Goal: Find contact information

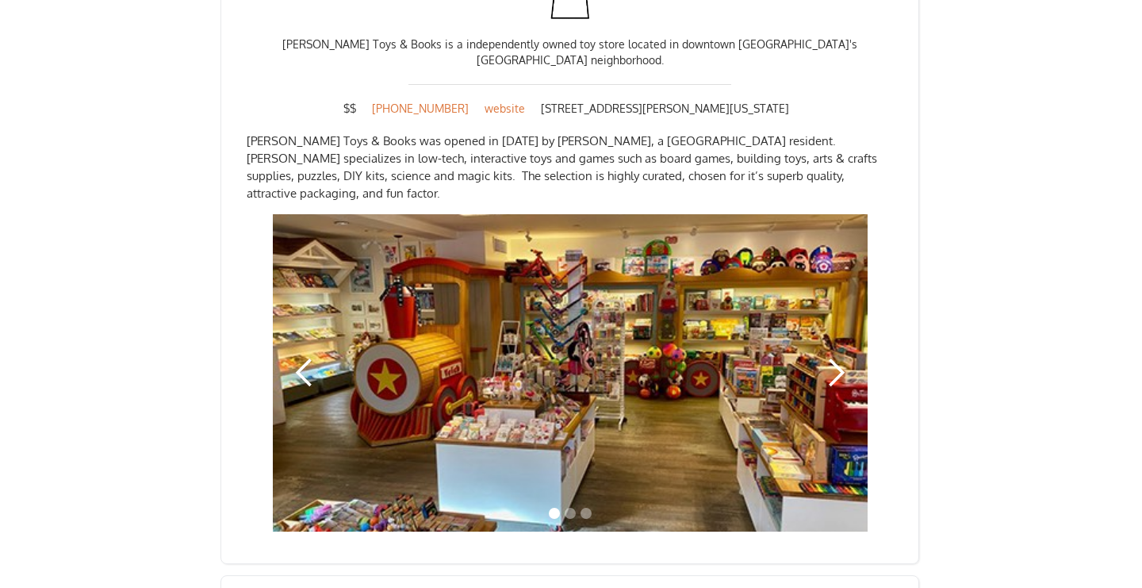
scroll to position [2280, 0]
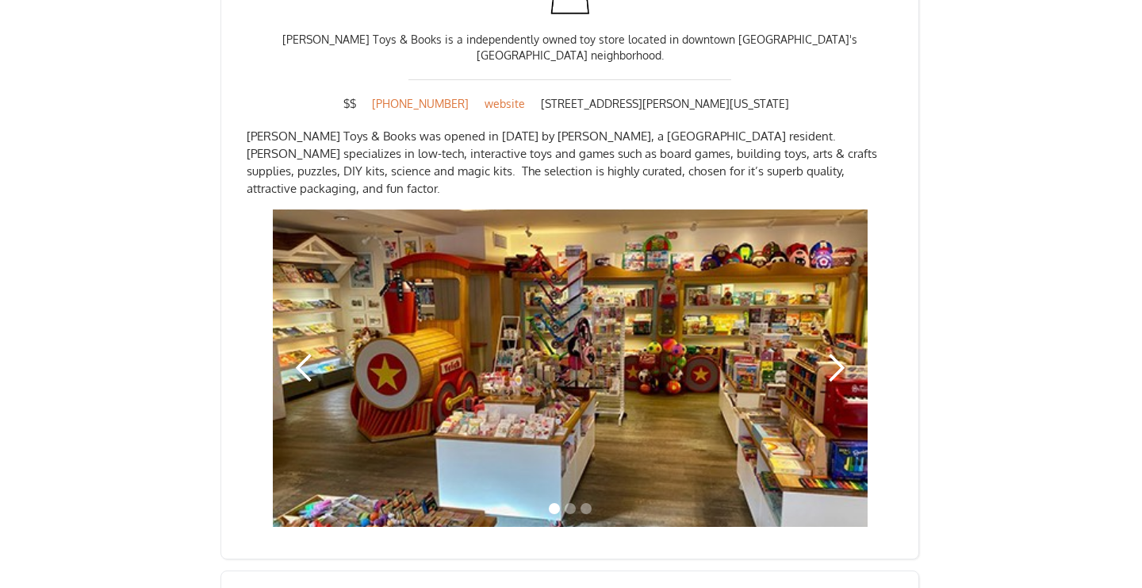
click at [827, 352] on div "next slide" at bounding box center [836, 368] width 32 height 32
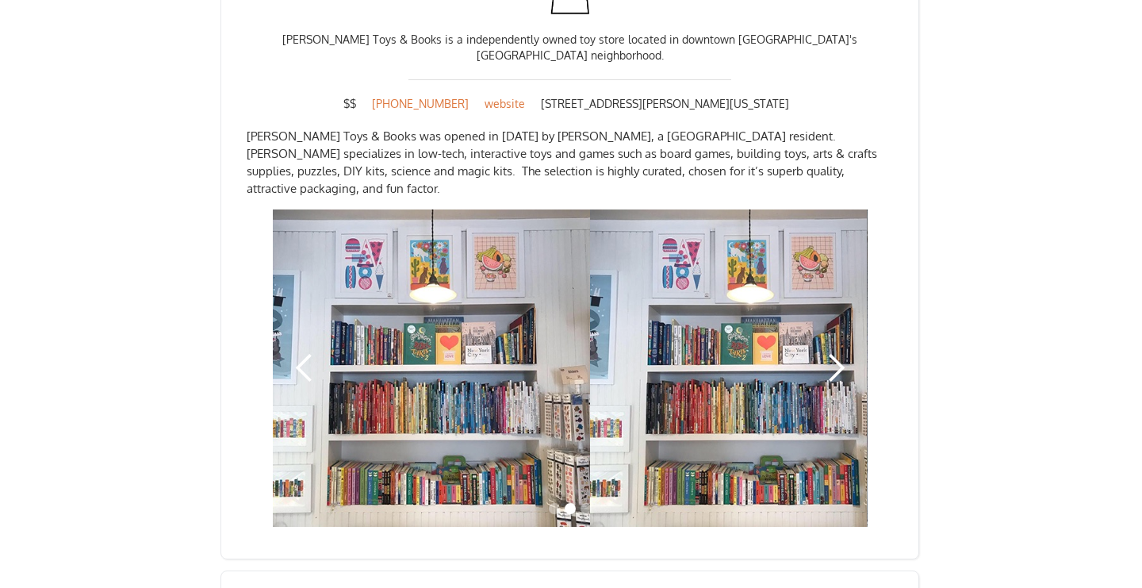
click at [831, 352] on div "next slide" at bounding box center [836, 368] width 32 height 32
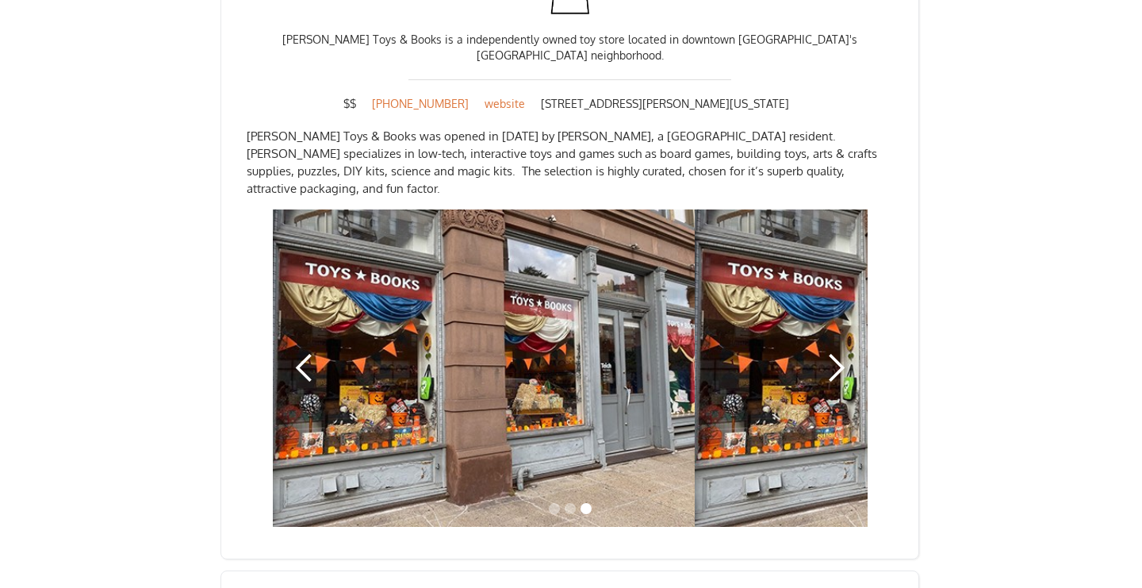
click at [837, 352] on div "next slide" at bounding box center [836, 368] width 32 height 32
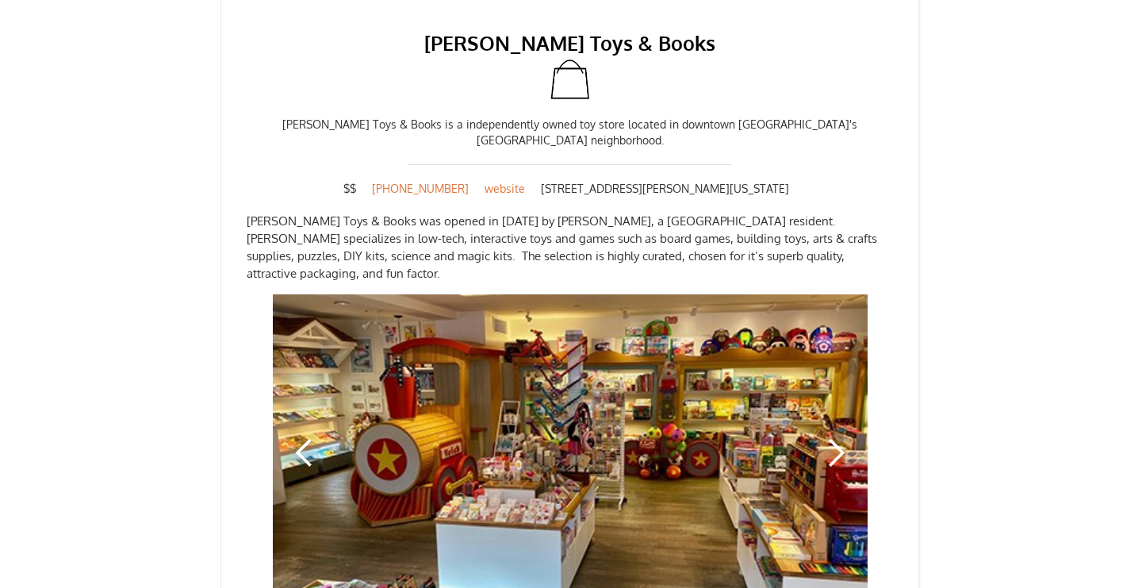
scroll to position [2196, 0]
click at [530, 180] on link "website" at bounding box center [505, 188] width 56 height 16
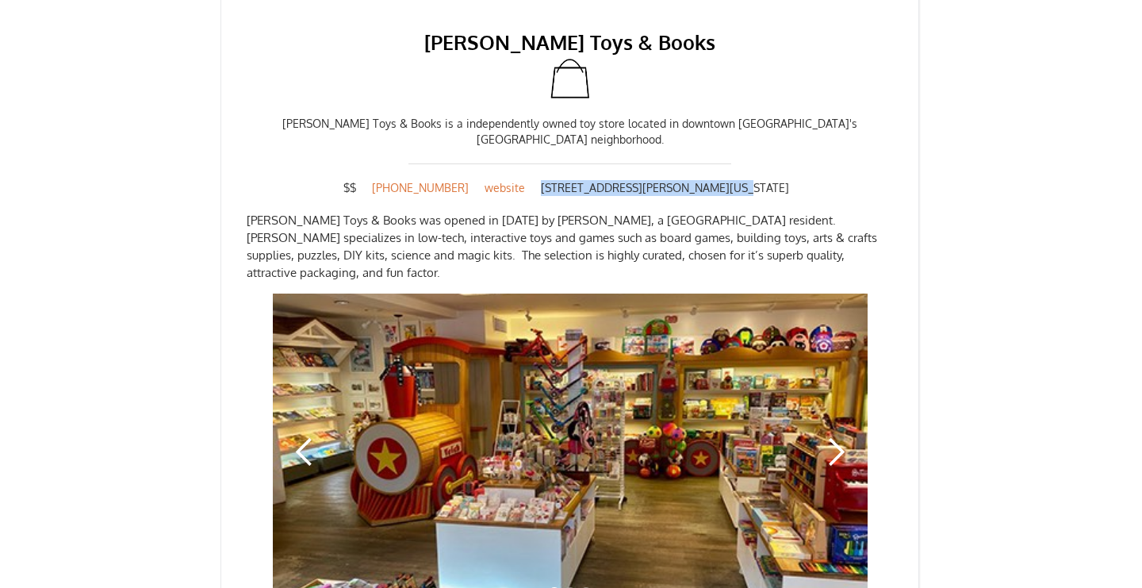
drag, startPoint x: 658, startPoint y: 170, endPoint x: 561, endPoint y: 172, distance: 96.8
click at [561, 180] on div "$$ [PHONE_NUMBER] website [STREET_ADDRESS][PERSON_NAME][US_STATE]" at bounding box center [570, 188] width 646 height 16
copy div "[STREET_ADDRESS][PERSON_NAME][US_STATE]"
click at [287, 102] on div "[PERSON_NAME] Toys & Books [PERSON_NAME] Toys & Books is a independently owned …" at bounding box center [569, 317] width 699 height 652
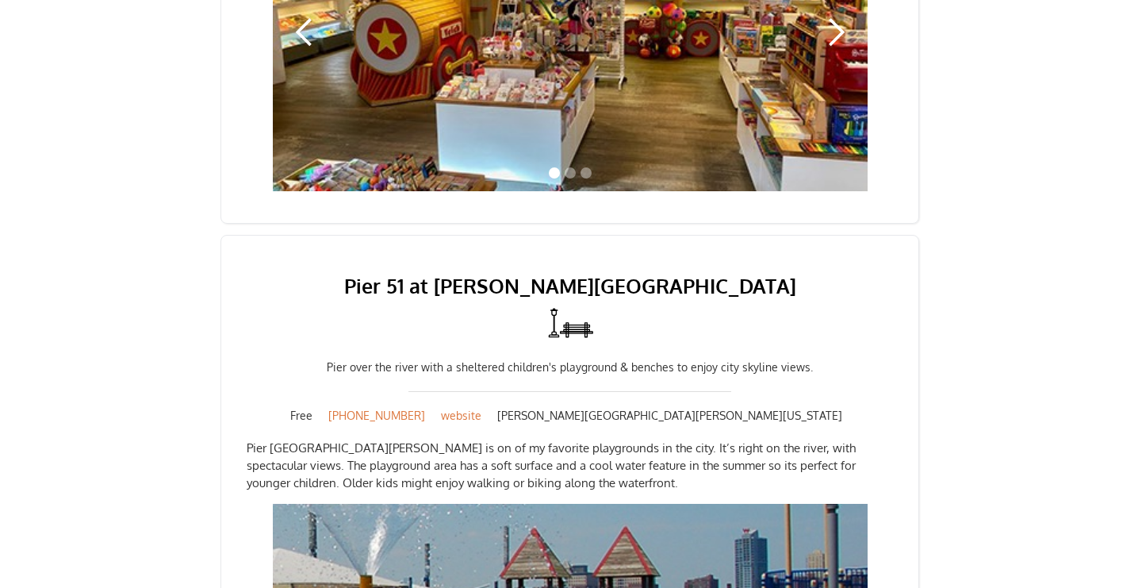
click at [300, 293] on div "Pier 51 at [PERSON_NAME][GEOGRAPHIC_DATA] over the river with a sheltered child…" at bounding box center [569, 544] width 699 height 619
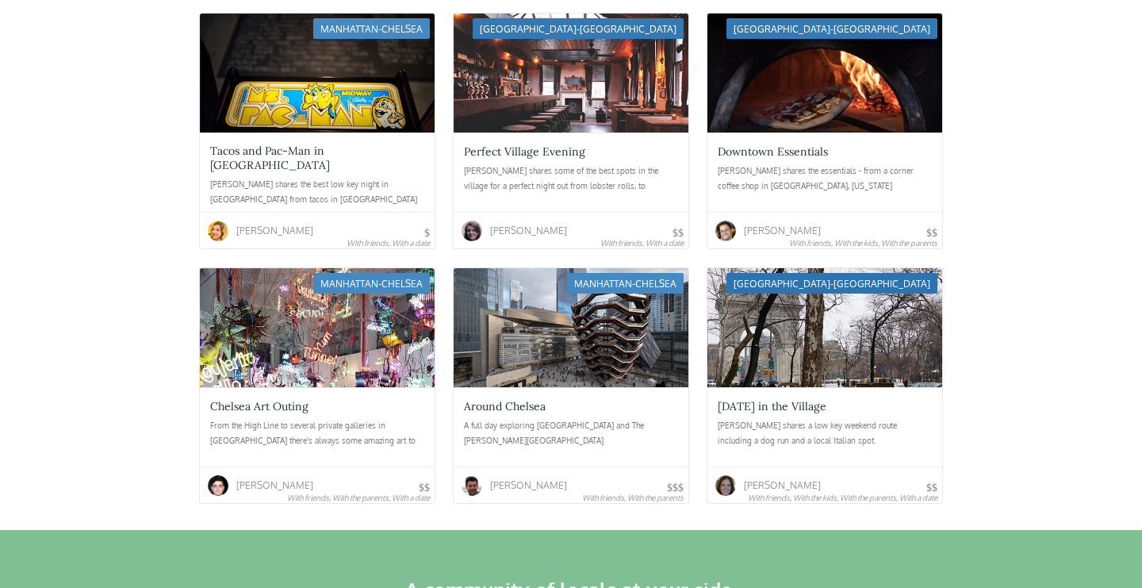
scroll to position [3832, 0]
